Goal: Transaction & Acquisition: Book appointment/travel/reservation

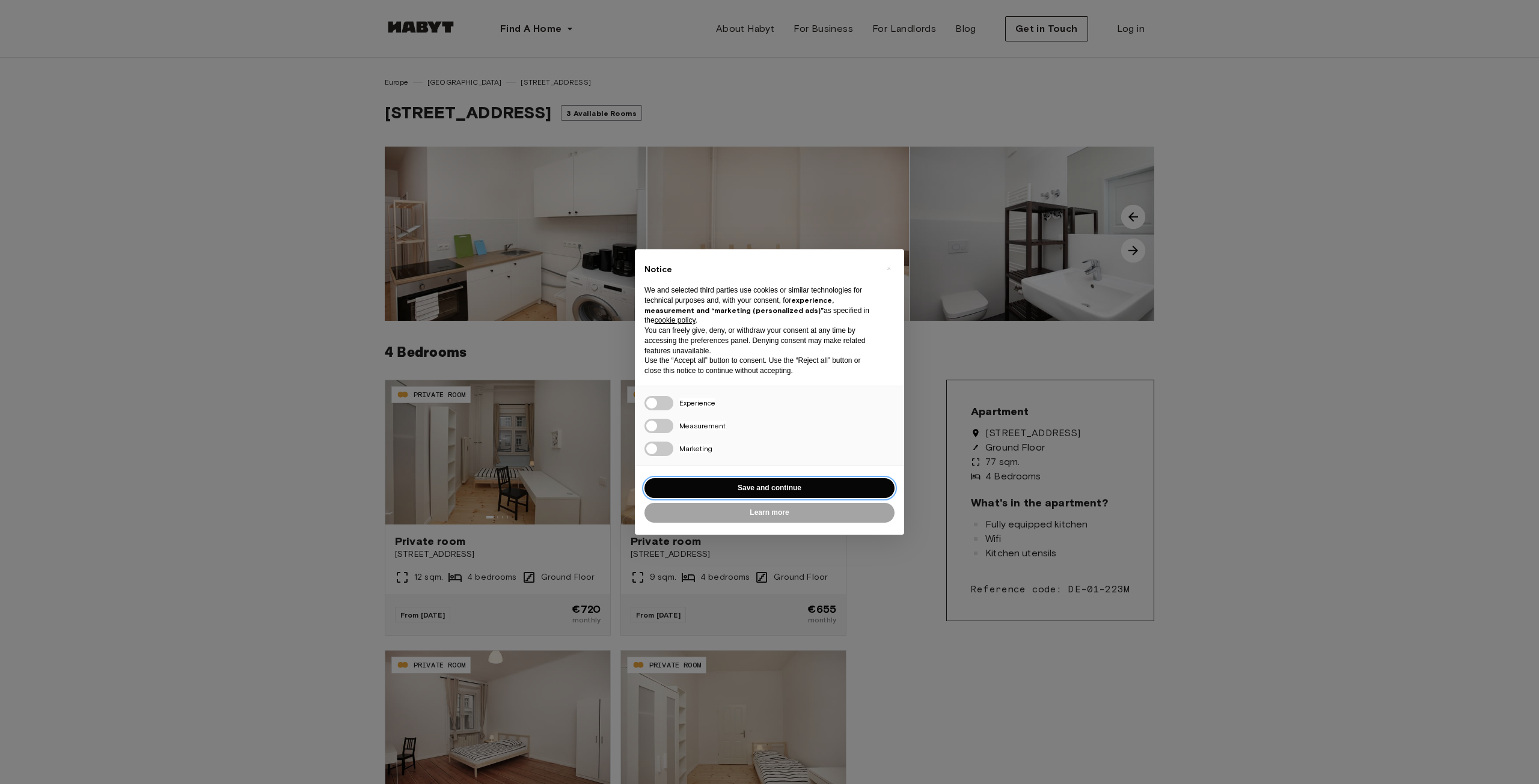
click at [743, 480] on button "Save and continue" at bounding box center [769, 488] width 250 height 20
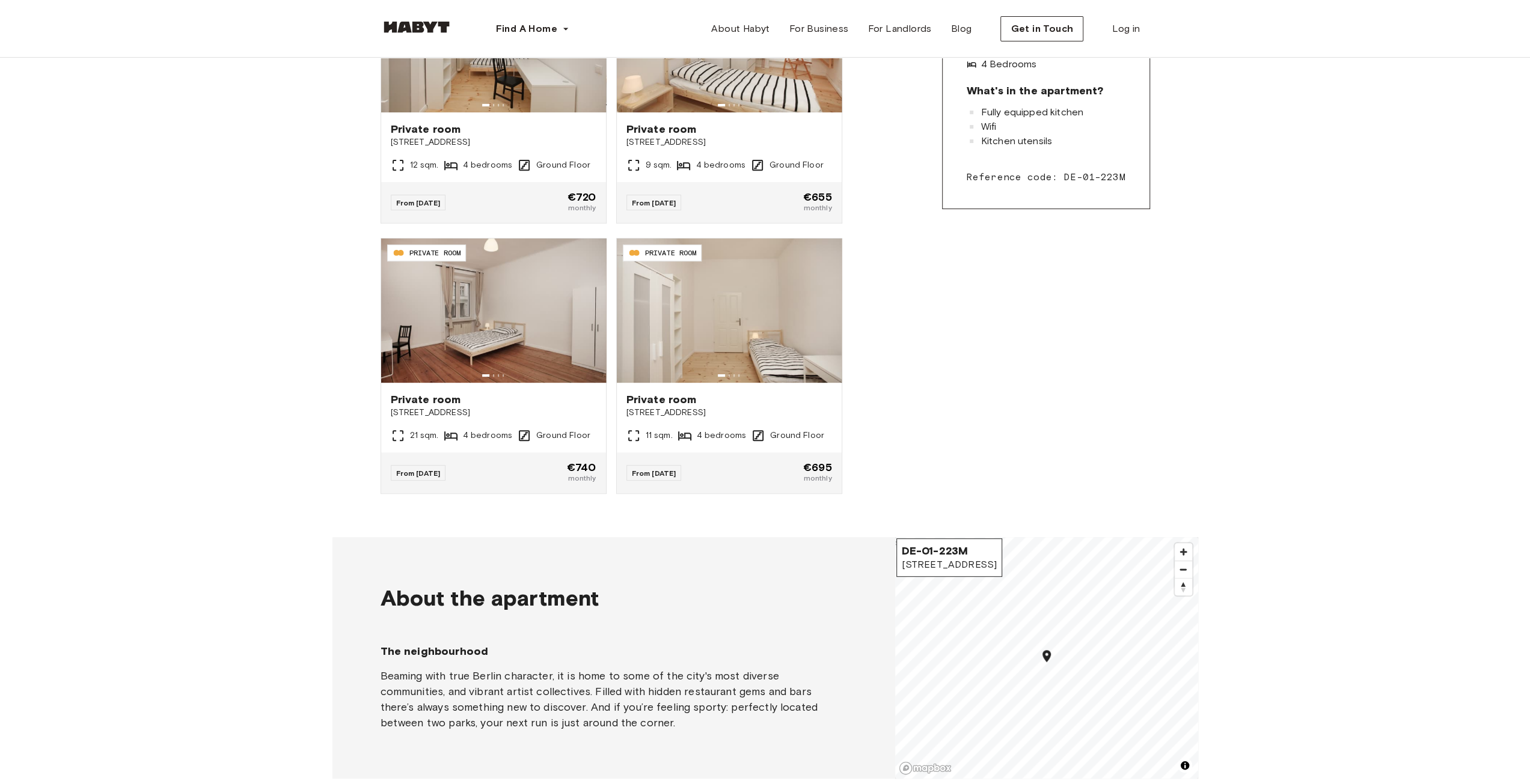
scroll to position [120, 0]
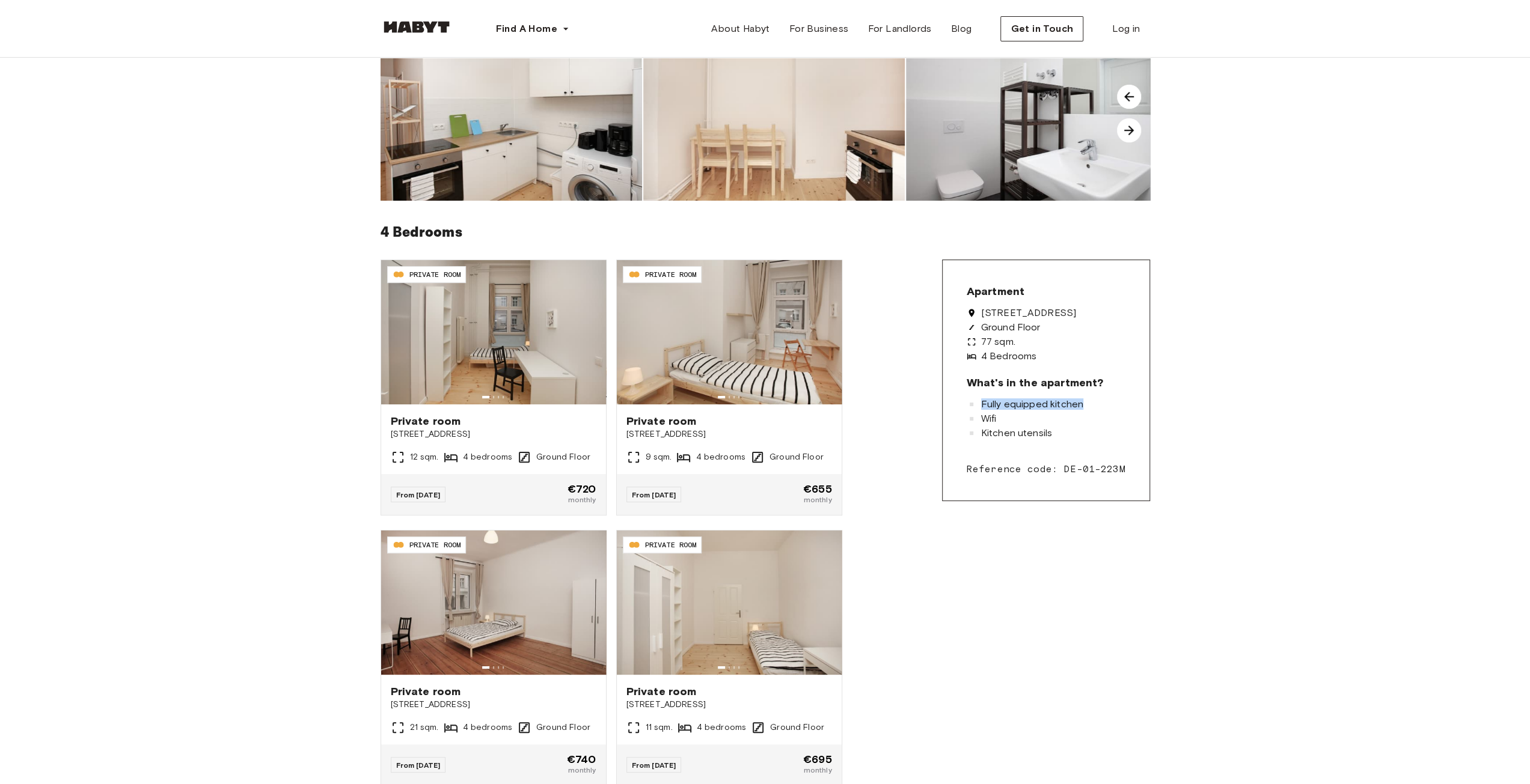
drag, startPoint x: 979, startPoint y: 404, endPoint x: 1104, endPoint y: 400, distance: 125.1
click at [1104, 400] on div "Fully equipped kitchen" at bounding box center [1046, 404] width 159 height 10
drag, startPoint x: 984, startPoint y: 421, endPoint x: 1037, endPoint y: 427, distance: 53.3
click at [1046, 423] on div "Wifi" at bounding box center [1046, 419] width 159 height 10
drag, startPoint x: 978, startPoint y: 436, endPoint x: 1074, endPoint y: 434, distance: 96.0
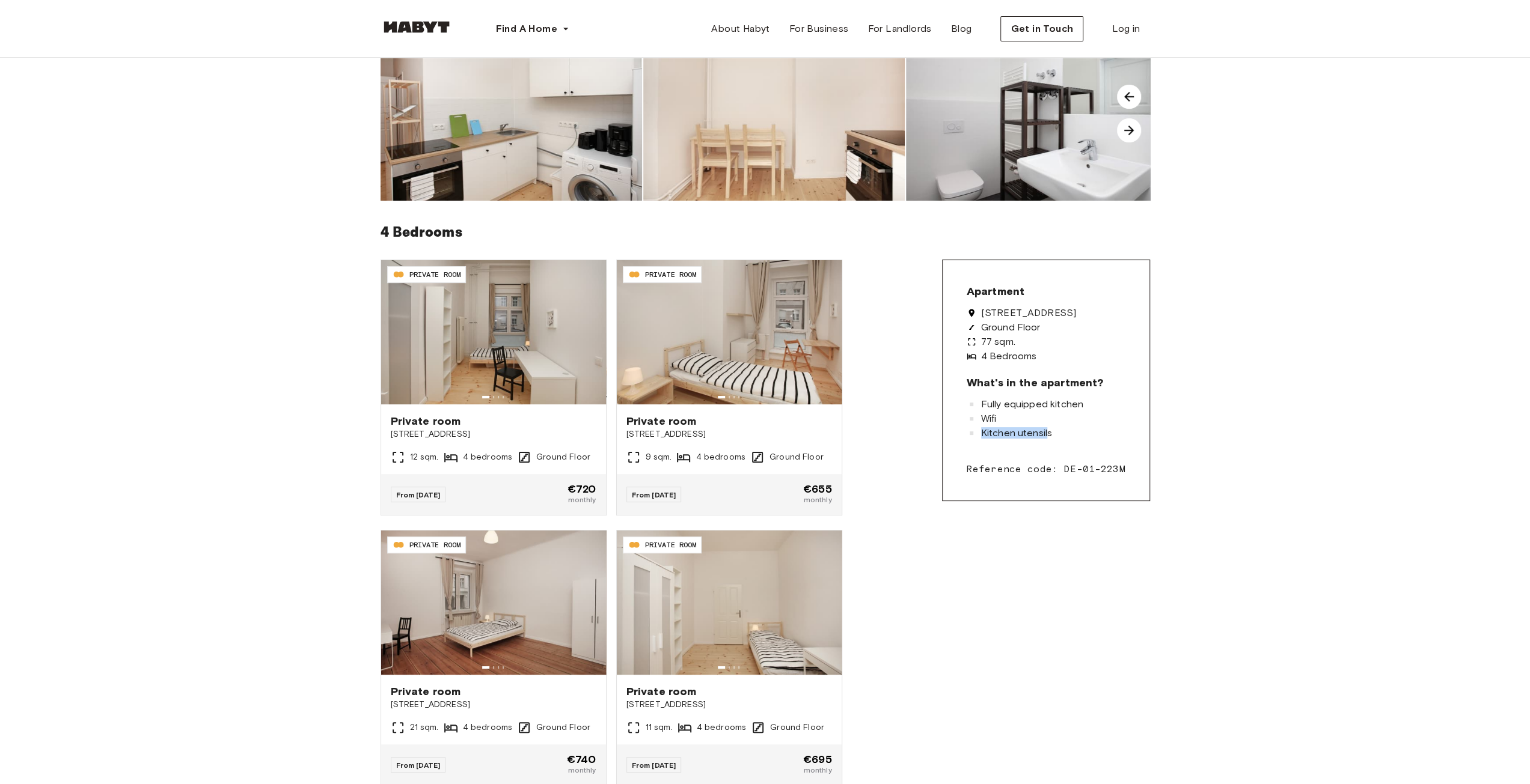
click at [1071, 435] on div "Kitchen utensils" at bounding box center [1046, 433] width 159 height 10
click at [754, 385] on icon at bounding box center [751, 387] width 10 height 10
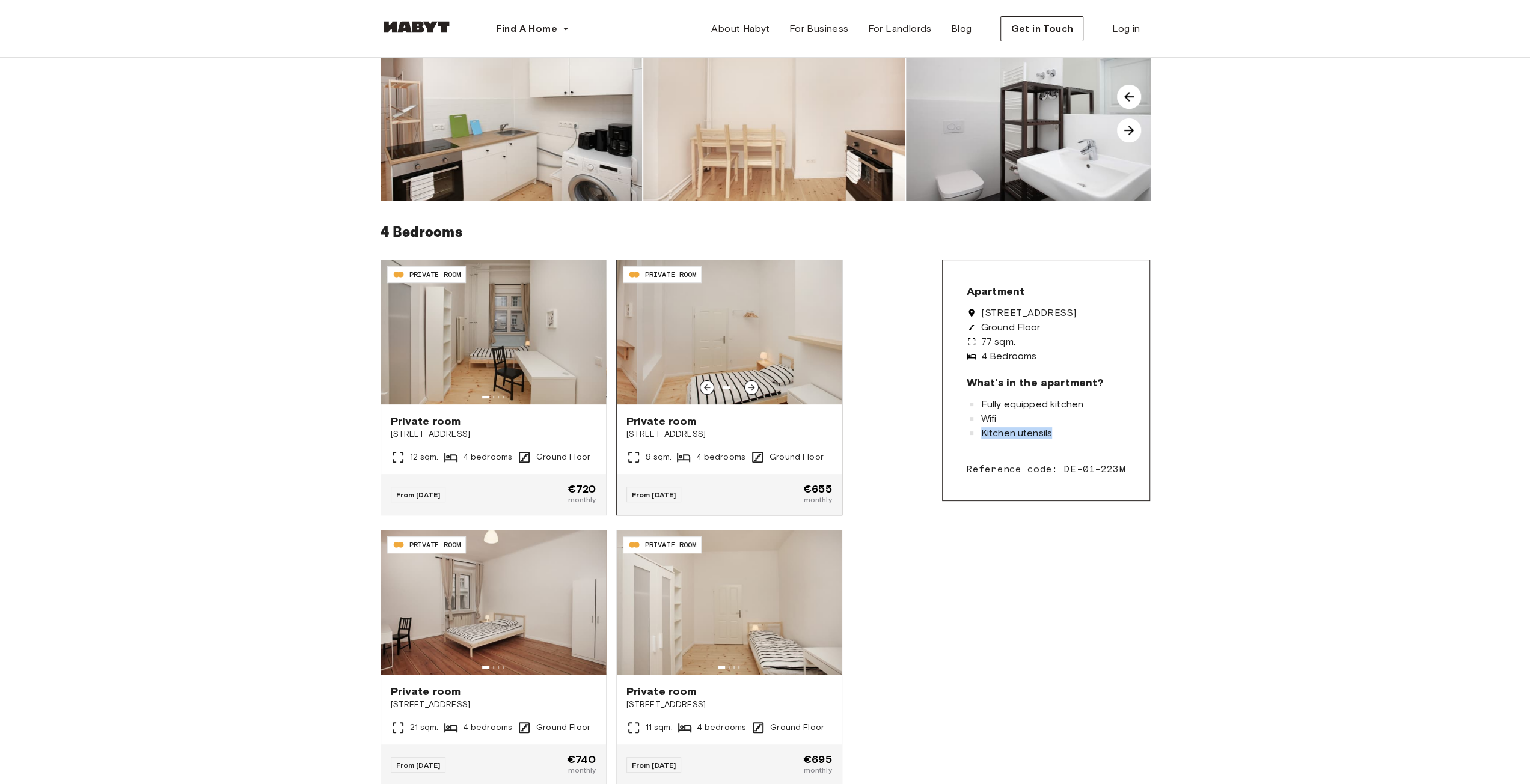
click at [753, 385] on icon at bounding box center [751, 388] width 7 height 7
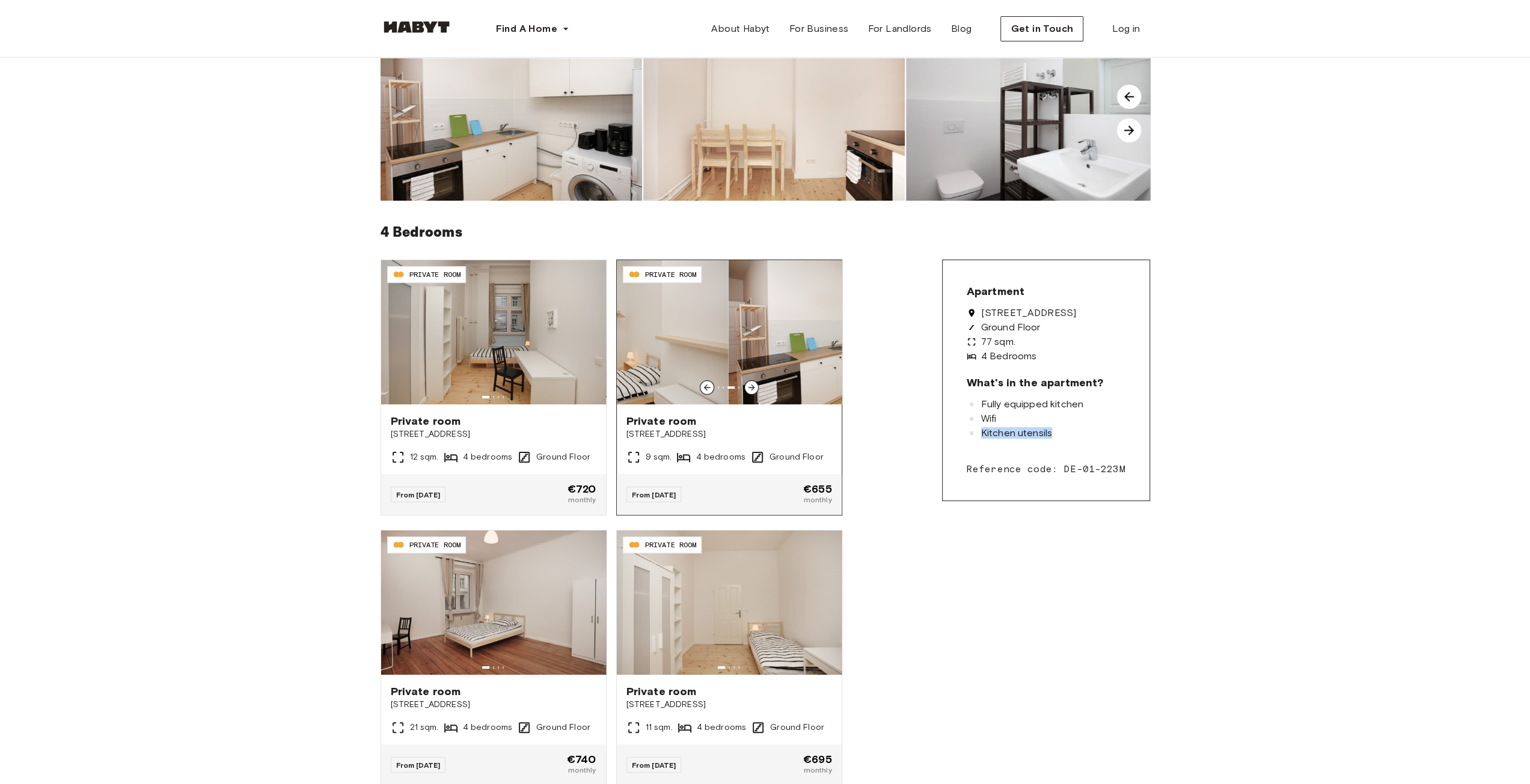
click at [753, 385] on icon at bounding box center [751, 388] width 7 height 7
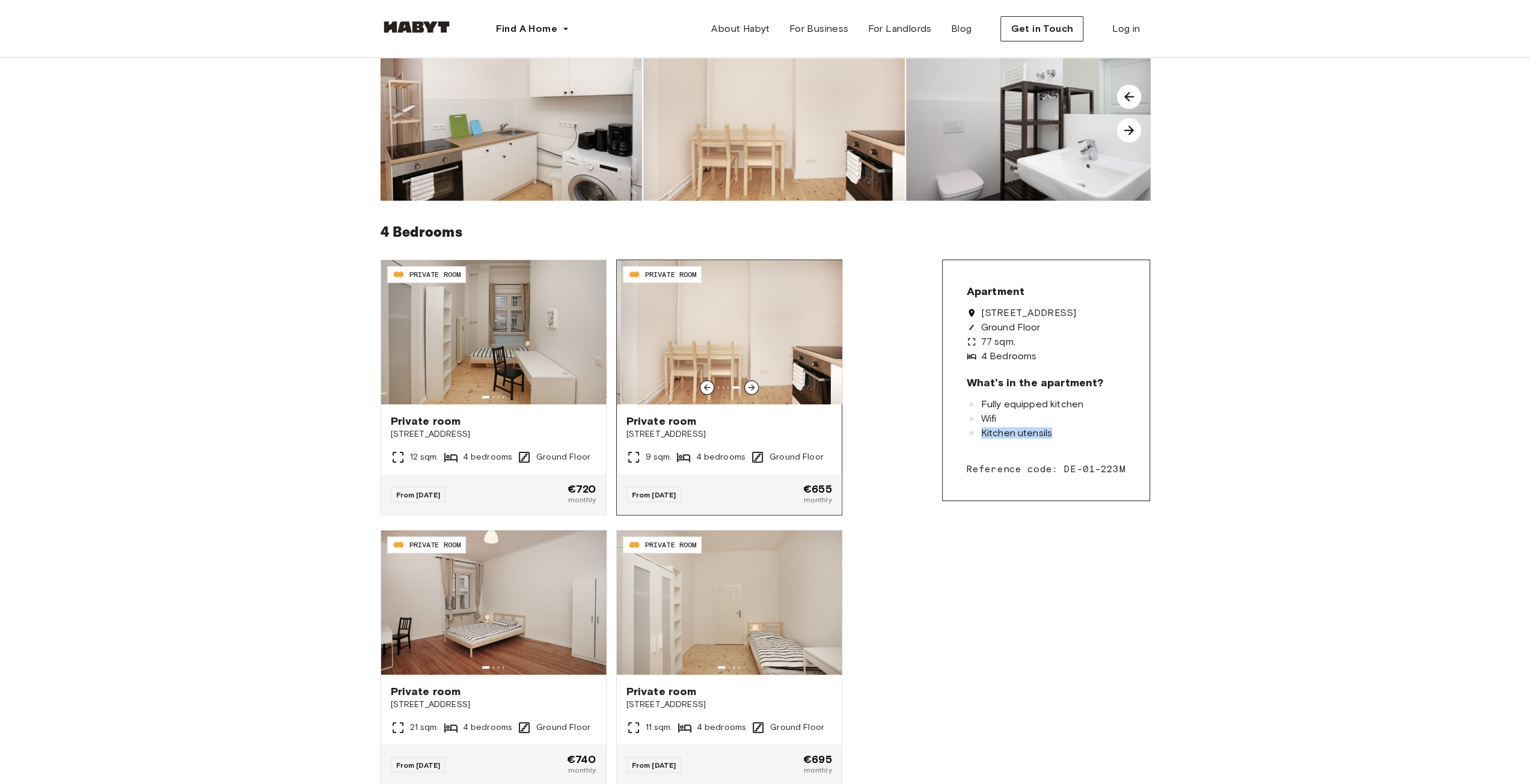
click at [753, 385] on icon at bounding box center [751, 388] width 7 height 7
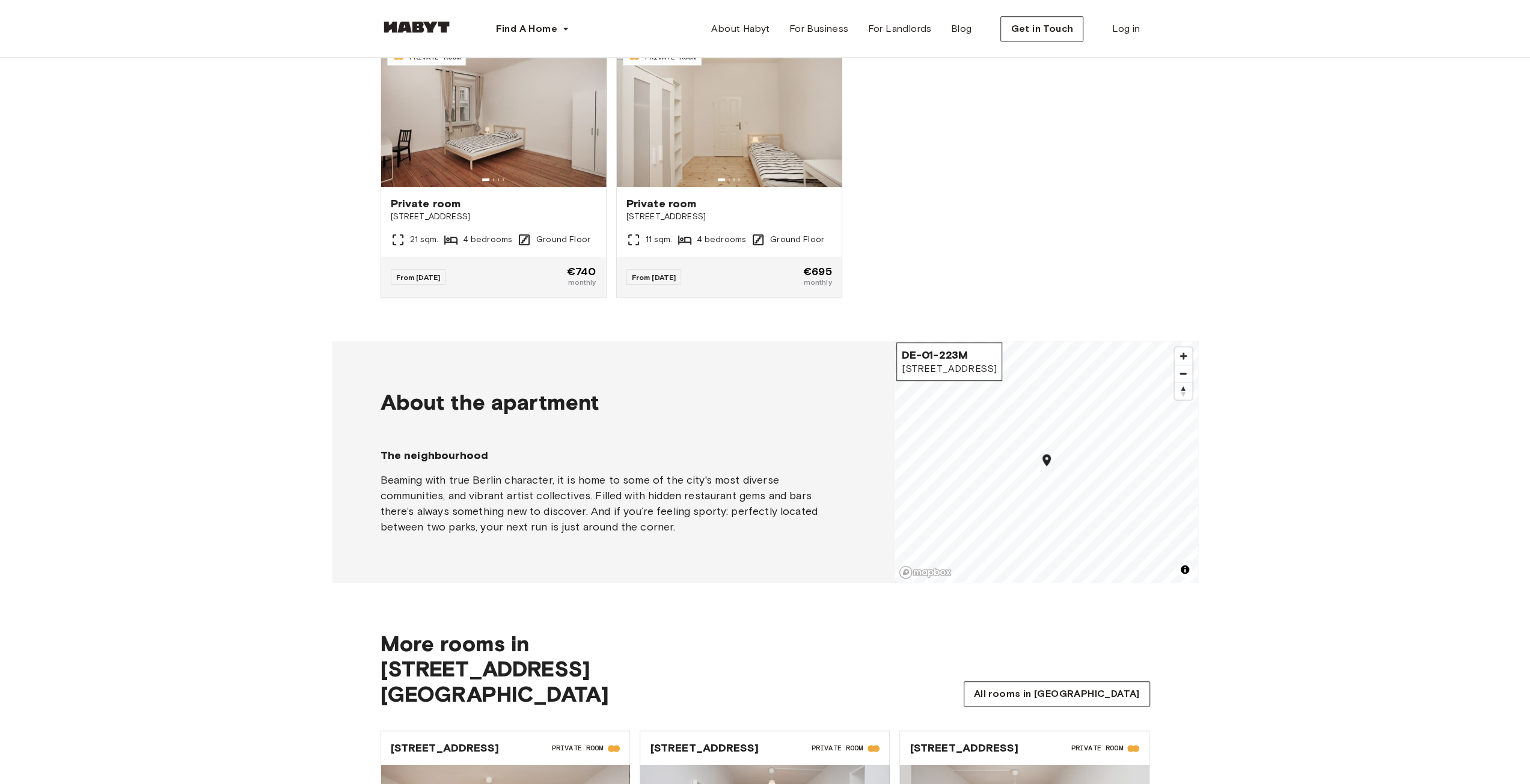
scroll to position [661, 0]
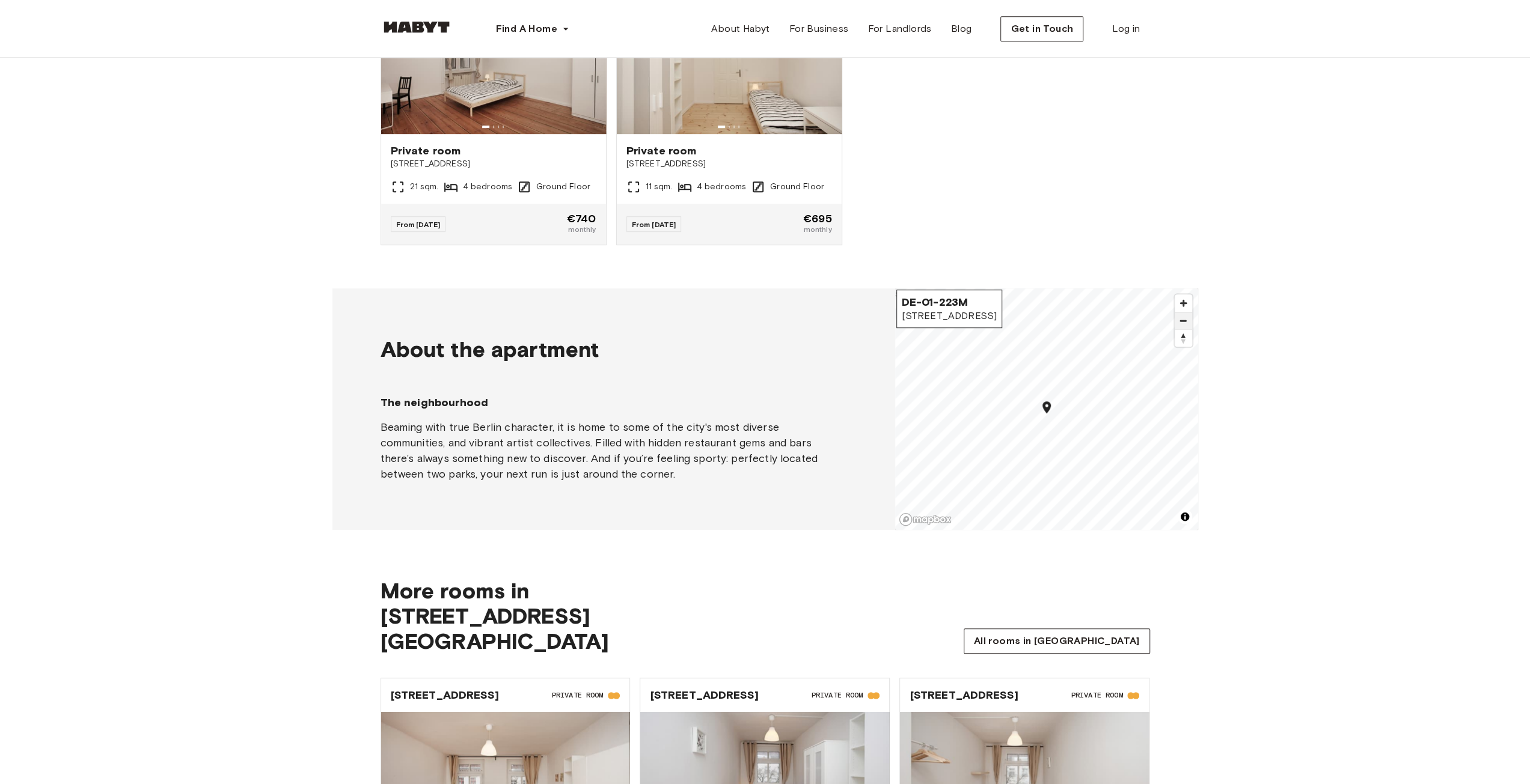
click at [1184, 319] on span "Zoom out" at bounding box center [1183, 321] width 18 height 17
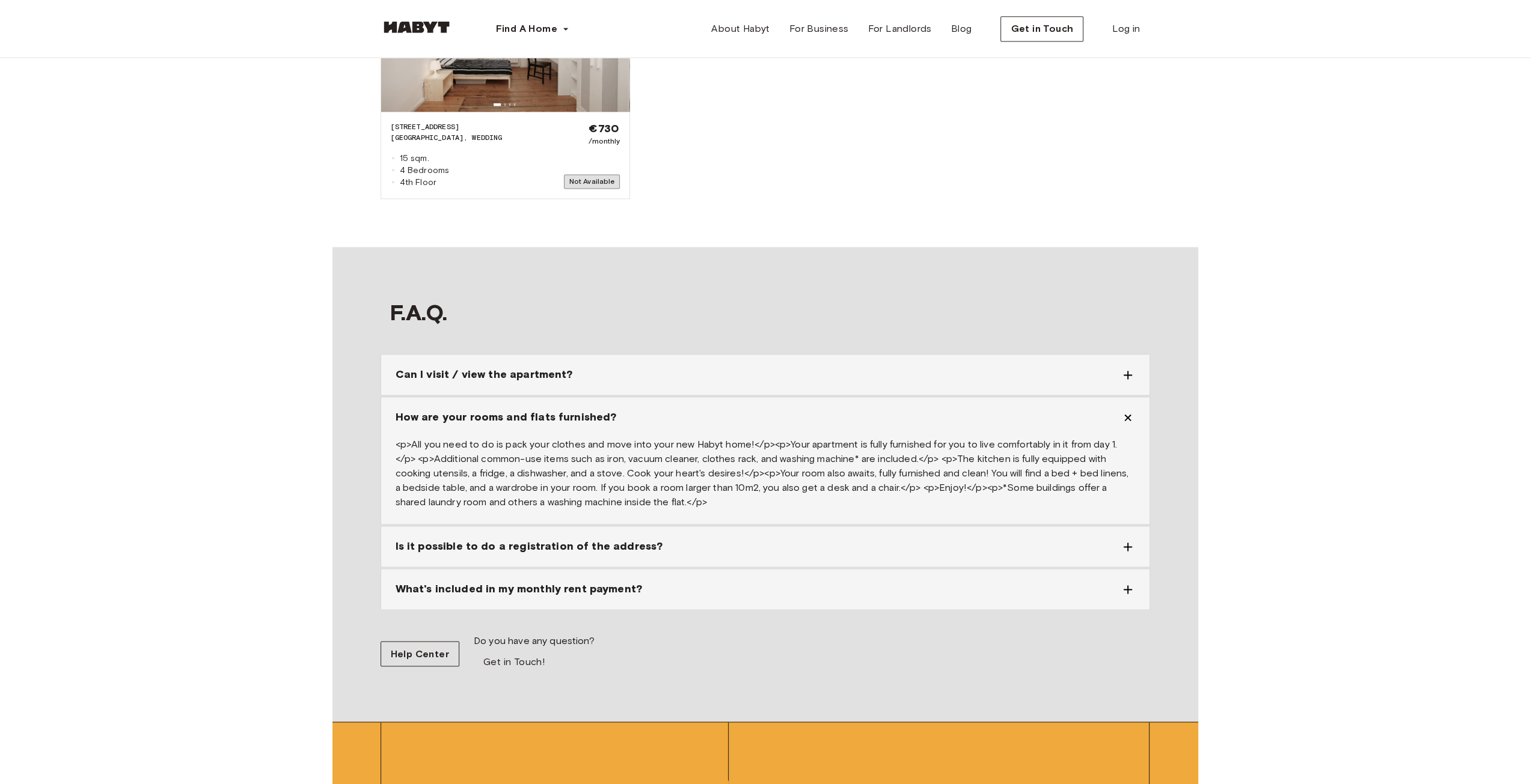
scroll to position [1682, 0]
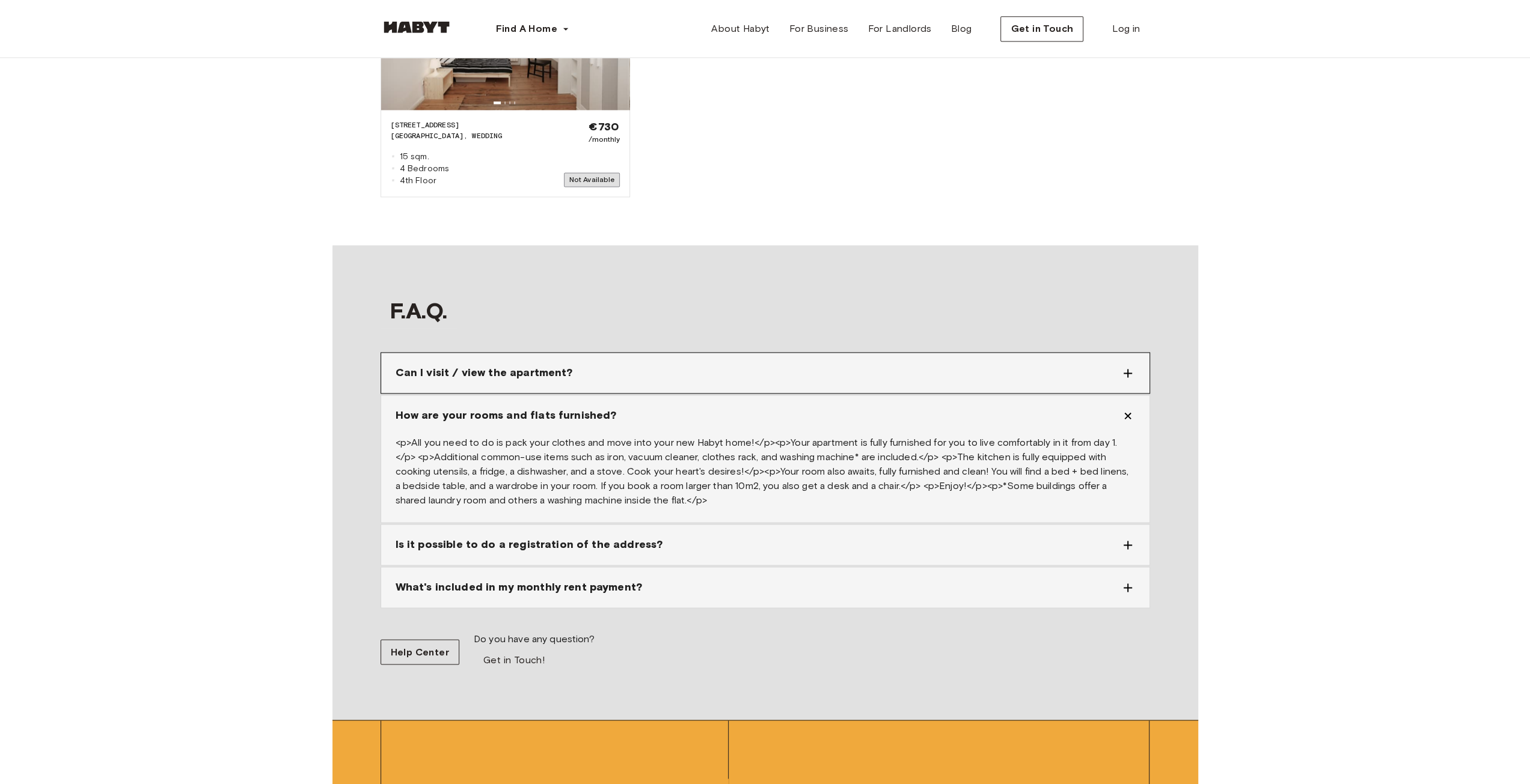
click at [501, 365] on span "Can I visit / view the apartment?" at bounding box center [484, 372] width 177 height 16
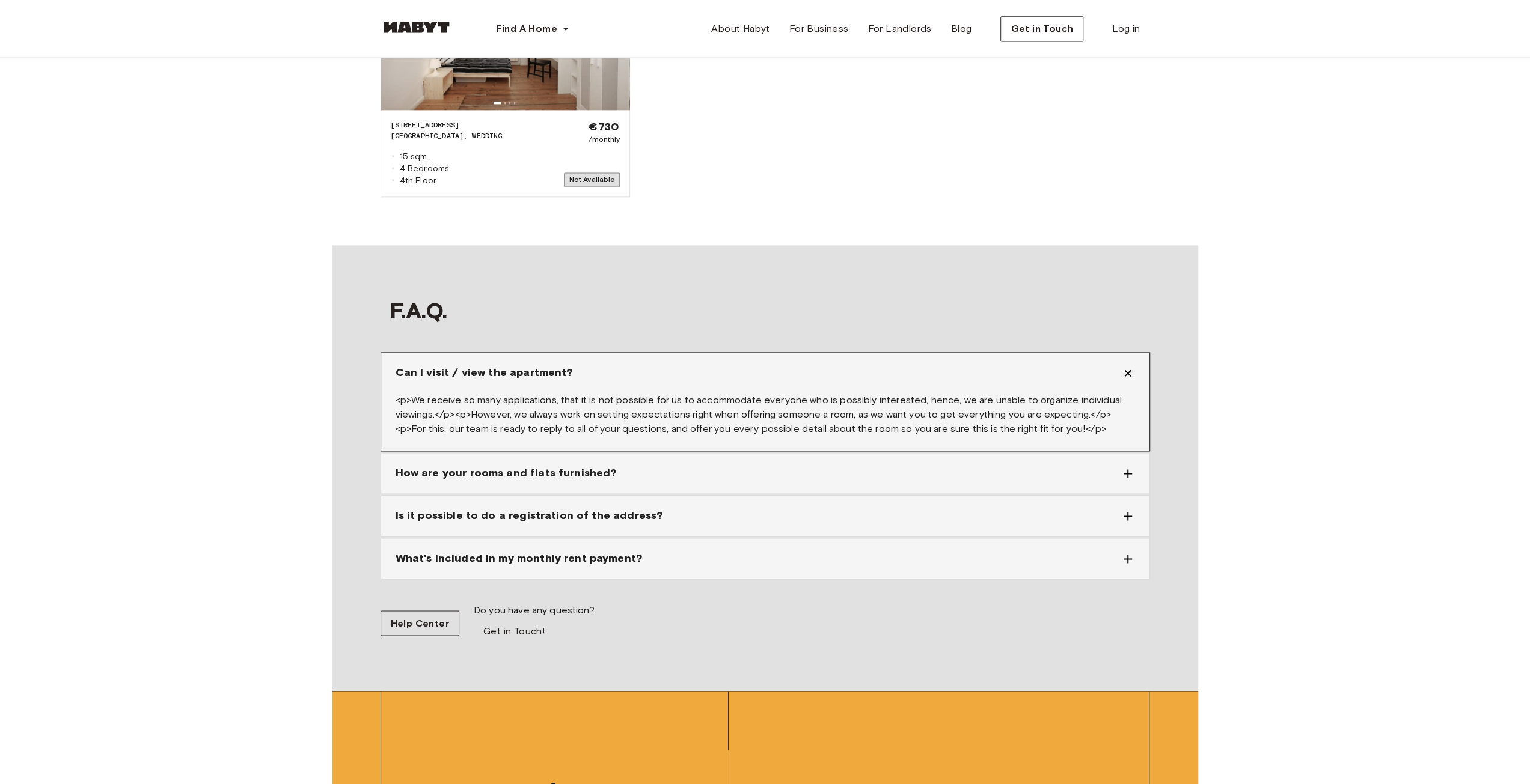
click at [500, 365] on span "Can I visit / view the apartment?" at bounding box center [484, 372] width 177 height 16
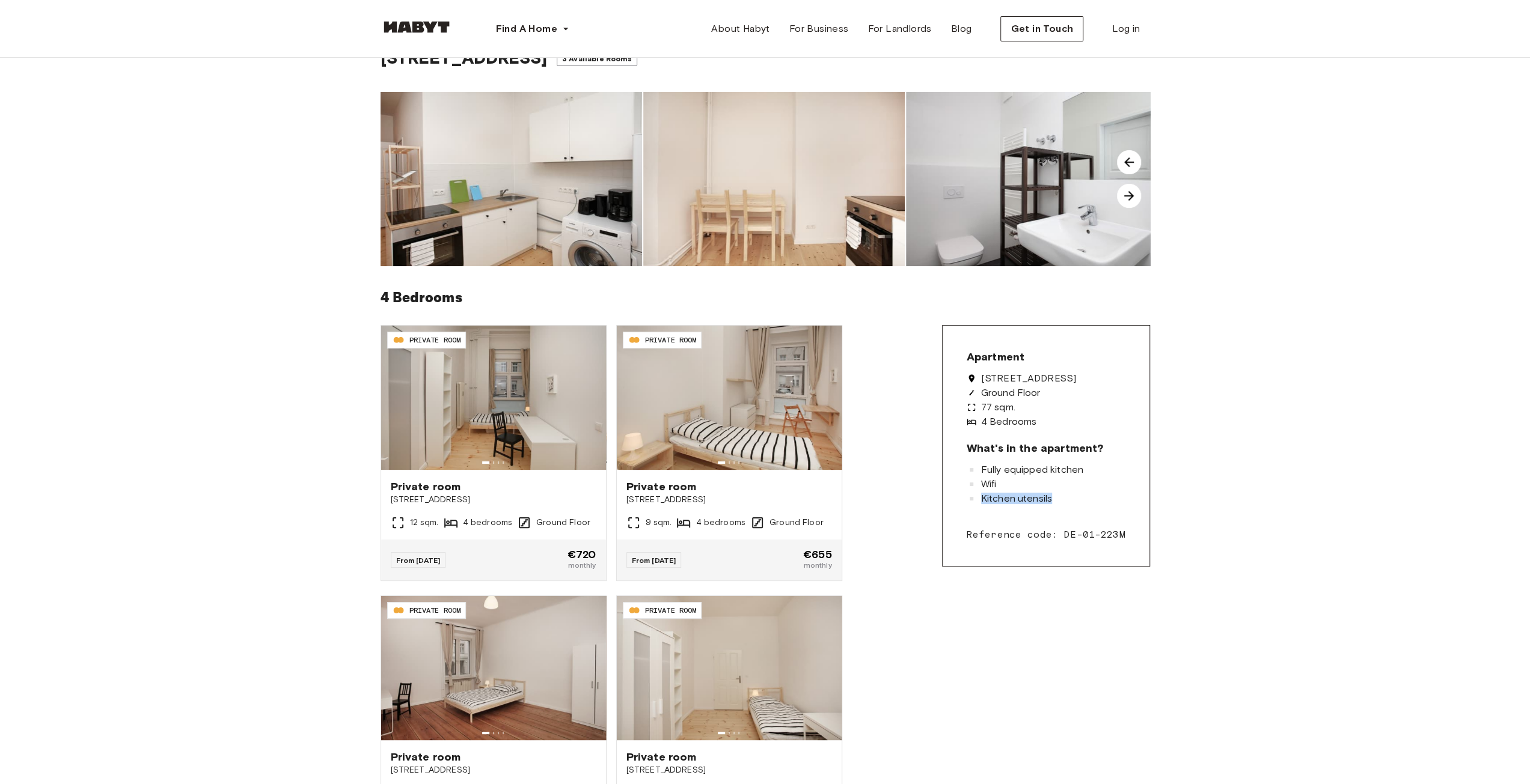
scroll to position [0, 0]
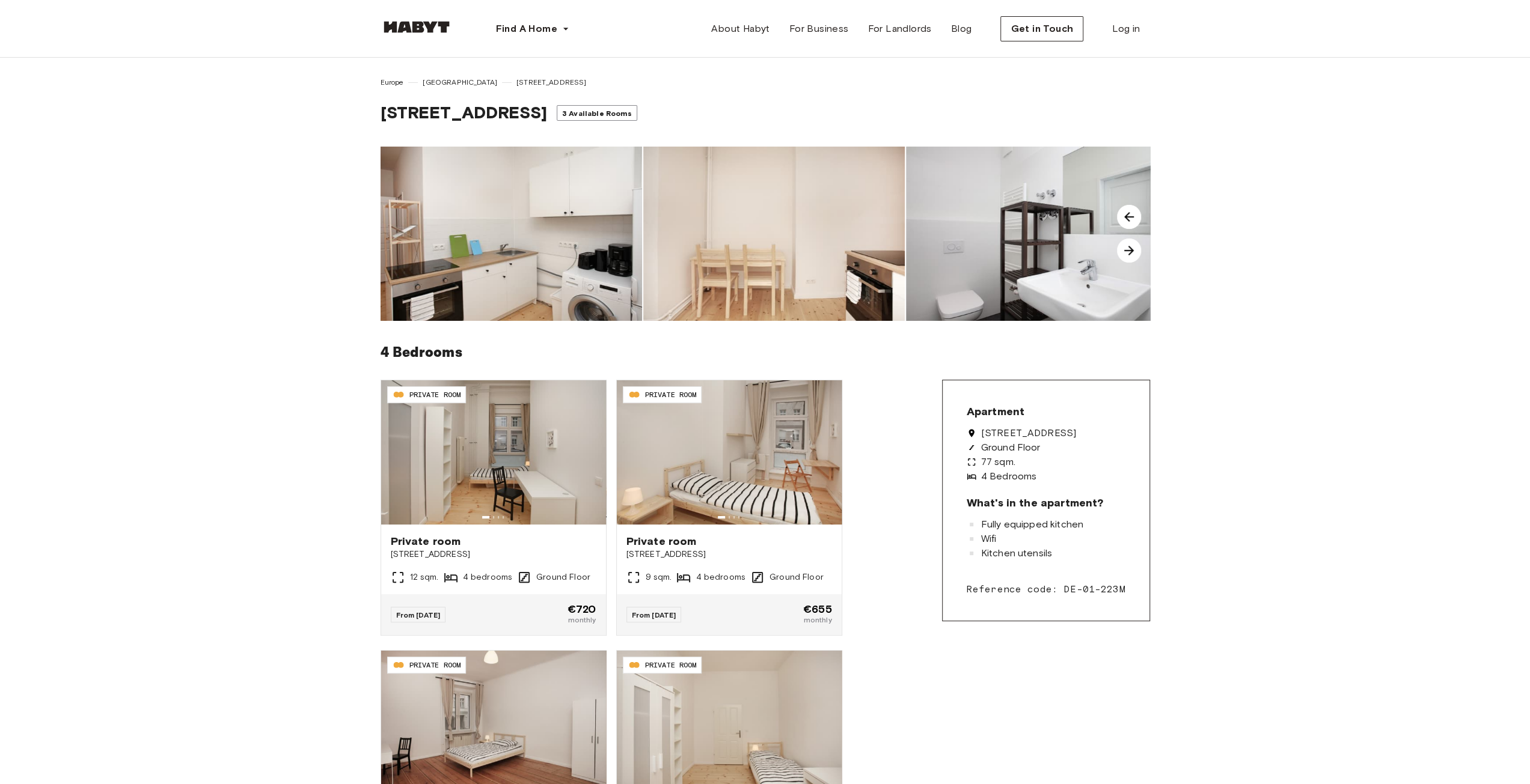
click at [516, 80] on span "Liebenwalder Straße 14" at bounding box center [551, 82] width 70 height 11
click at [423, 34] on link at bounding box center [416, 29] width 72 height 11
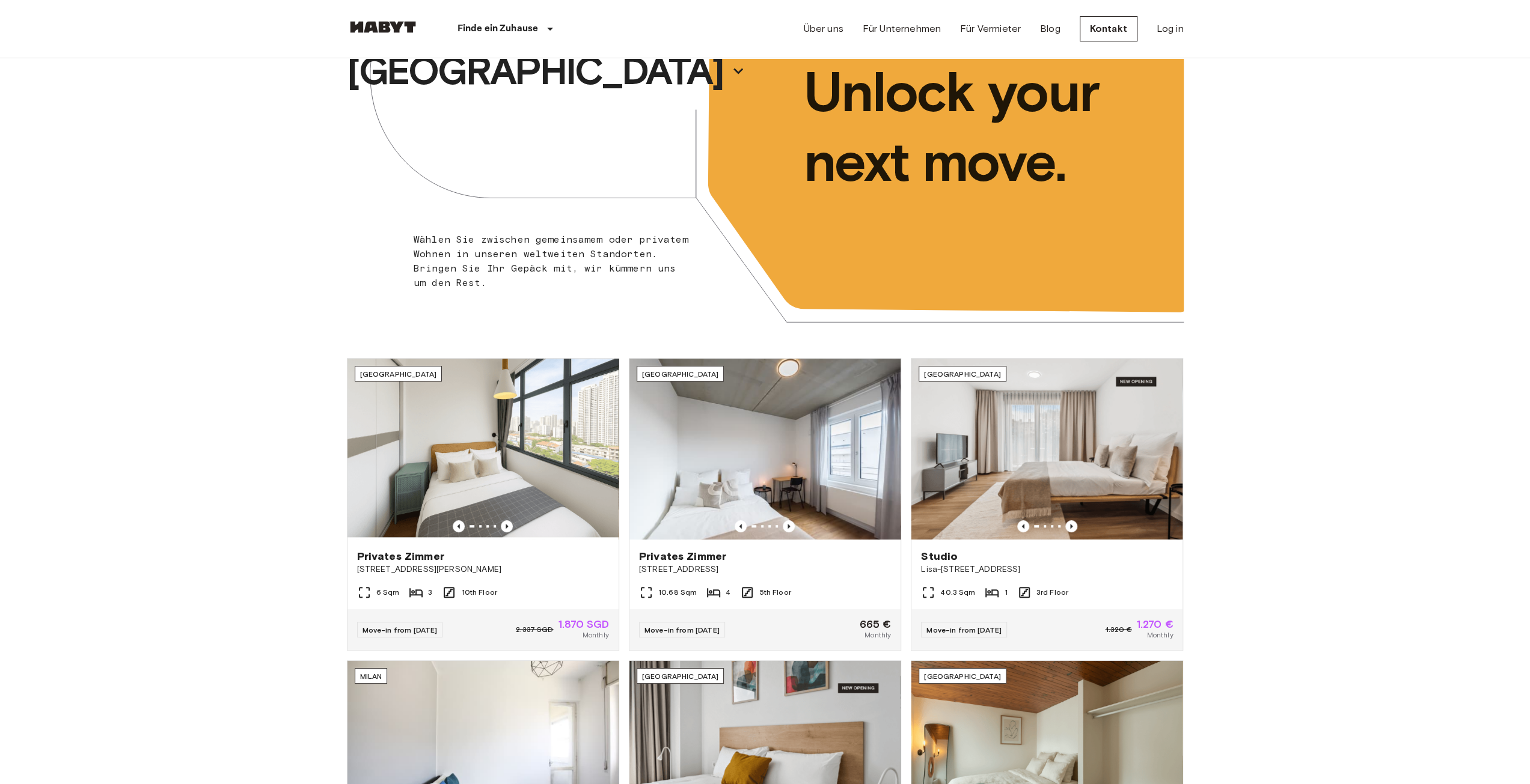
scroll to position [361, 0]
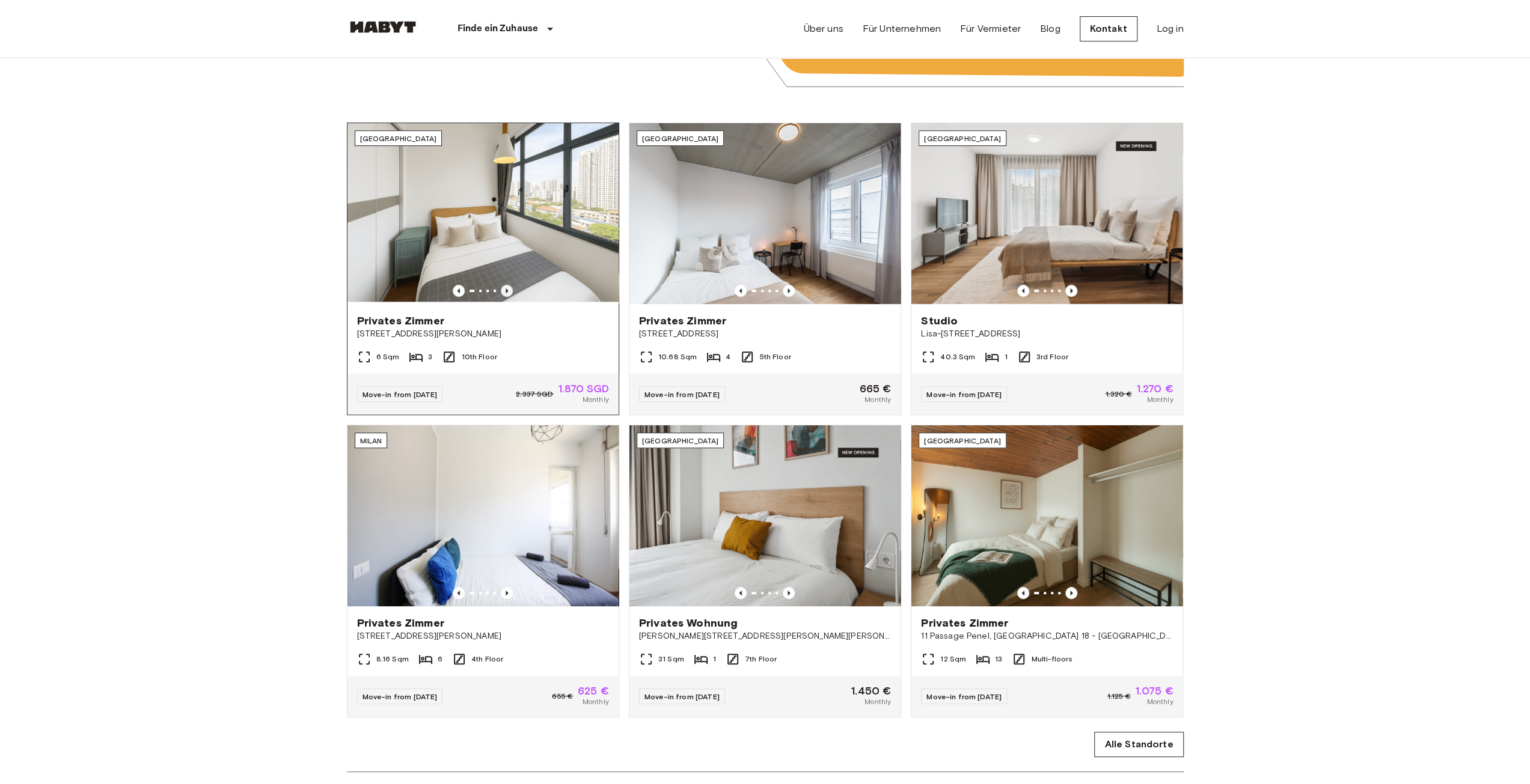
click at [507, 290] on icon "Previous image" at bounding box center [507, 290] width 3 height 5
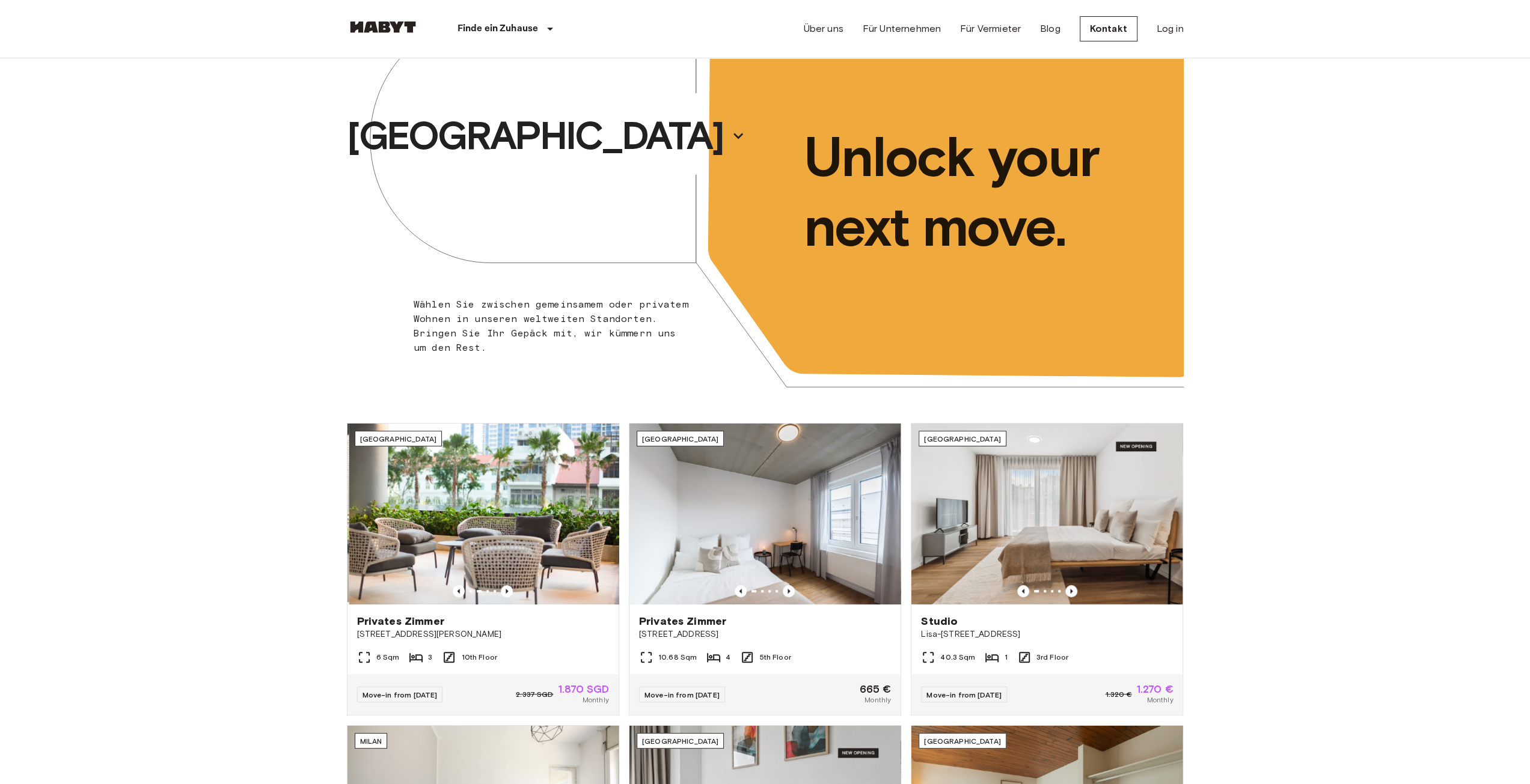
scroll to position [0, 0]
